Goal: Find specific page/section: Find specific page/section

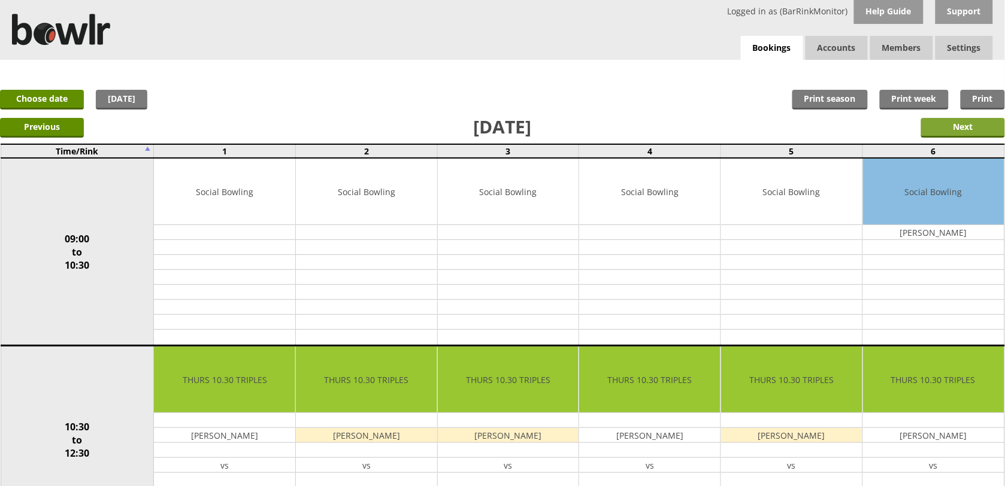
click at [936, 126] on input "Next" at bounding box center [963, 128] width 84 height 20
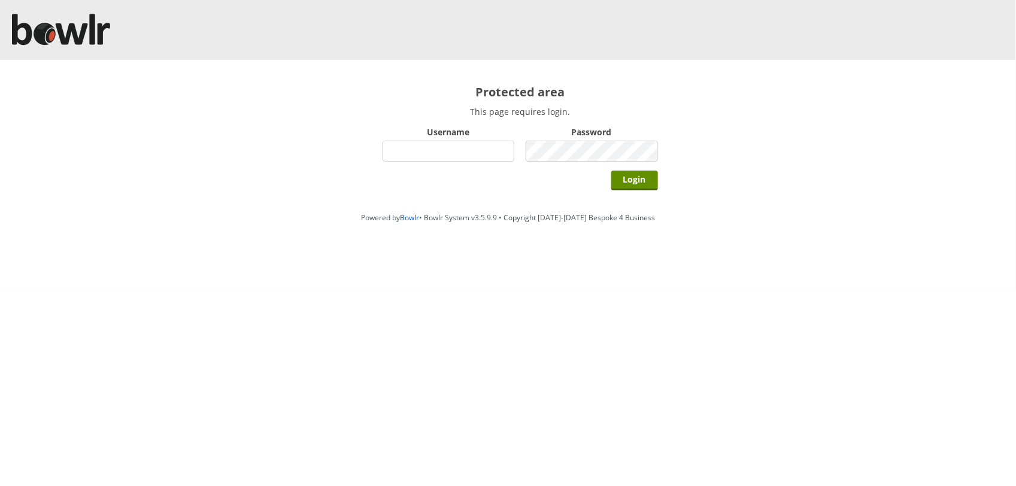
click at [485, 149] on input "Username" at bounding box center [449, 151] width 132 height 21
type input "BarRinkMonitor"
click at [612, 171] on input "Login" at bounding box center [635, 181] width 47 height 20
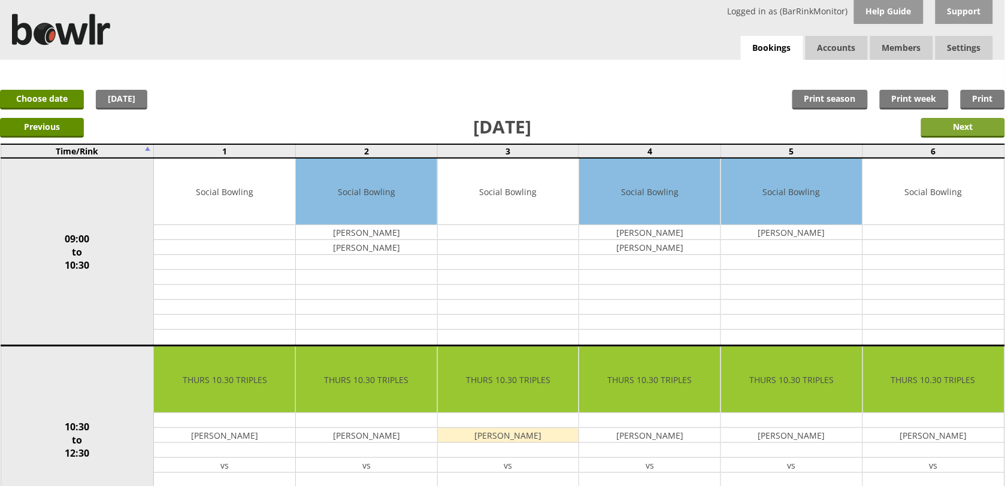
click at [975, 129] on input "Next" at bounding box center [963, 128] width 84 height 20
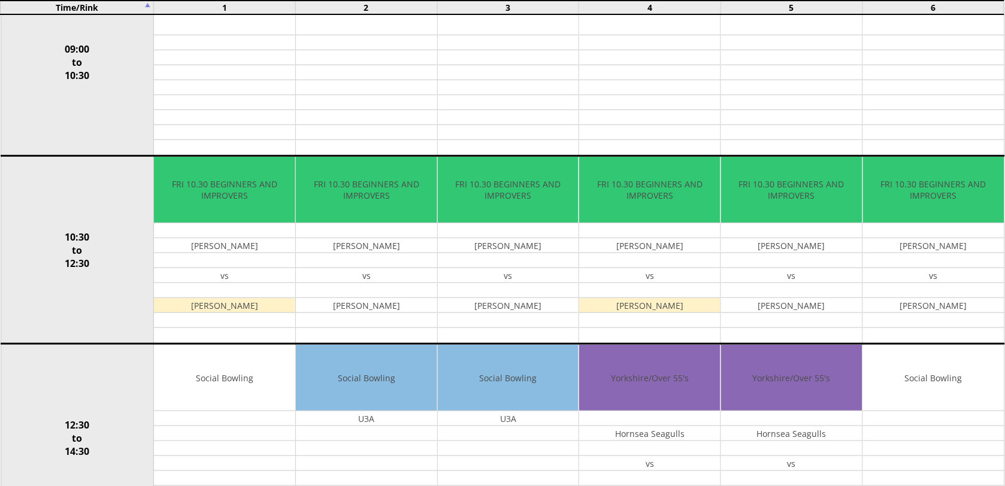
scroll to position [240, 0]
